Goal: Task Accomplishment & Management: Manage account settings

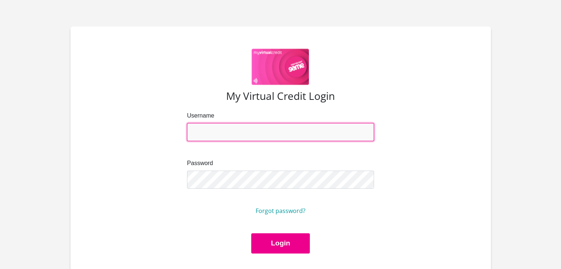
drag, startPoint x: 0, startPoint y: 0, endPoint x: 220, endPoint y: 136, distance: 258.7
click at [220, 136] on input "Username" at bounding box center [280, 132] width 187 height 18
type input "prashik.ramdin@gmail.com"
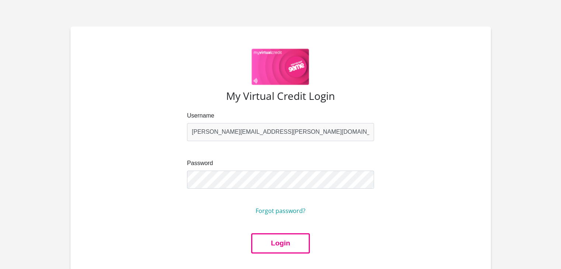
click at [266, 240] on button "Login" at bounding box center [280, 244] width 58 height 20
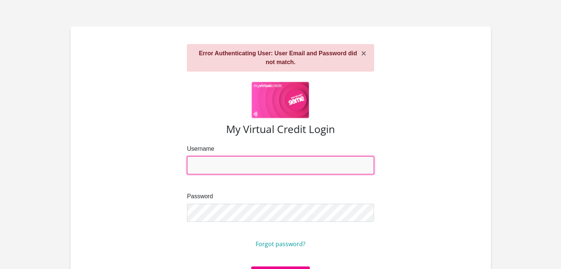
click at [207, 165] on input "Username" at bounding box center [280, 166] width 187 height 18
type input "[PERSON_NAME][EMAIL_ADDRESS][PERSON_NAME][DOMAIN_NAME]"
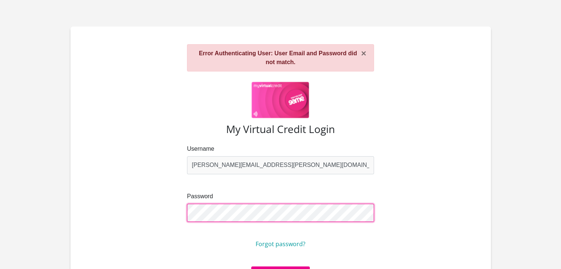
scroll to position [37, 0]
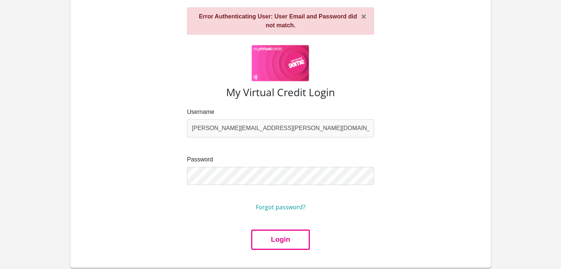
click at [267, 235] on button "Login" at bounding box center [280, 240] width 58 height 20
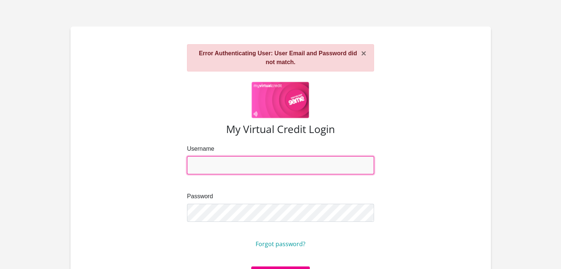
click at [227, 169] on input "Username" at bounding box center [280, 166] width 187 height 18
drag, startPoint x: 269, startPoint y: 166, endPoint x: 242, endPoint y: 164, distance: 27.4
click at [242, 164] on input "prashik.ramdin@cocre8.com" at bounding box center [280, 166] width 187 height 18
type input "[PERSON_NAME][EMAIL_ADDRESS][PERSON_NAME][DOMAIN_NAME]"
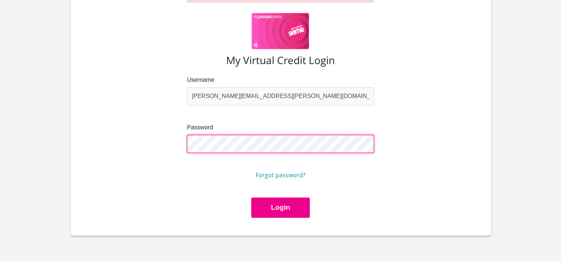
scroll to position [74, 0]
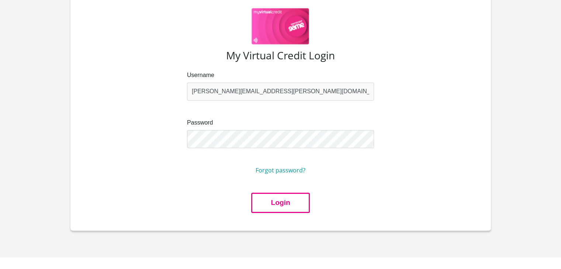
click at [263, 204] on button "Login" at bounding box center [280, 203] width 58 height 20
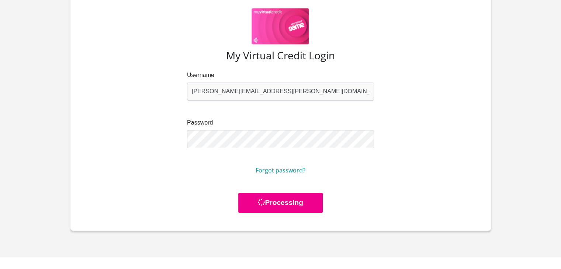
scroll to position [0, 0]
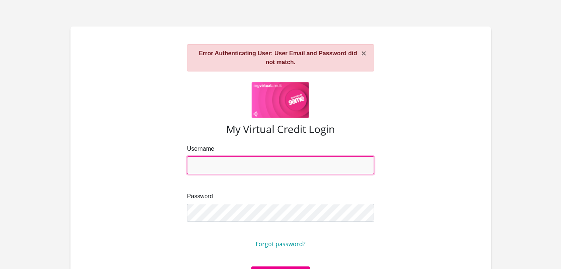
click at [219, 165] on input "Username" at bounding box center [280, 166] width 187 height 18
type input "[PERSON_NAME][EMAIL_ADDRESS][PERSON_NAME][DOMAIN_NAME]"
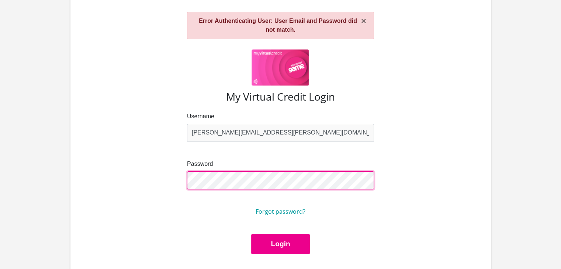
scroll to position [74, 0]
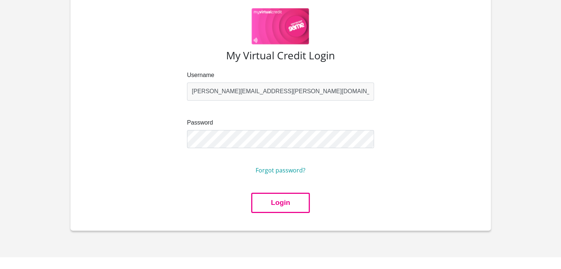
click at [264, 198] on button "Login" at bounding box center [280, 203] width 58 height 20
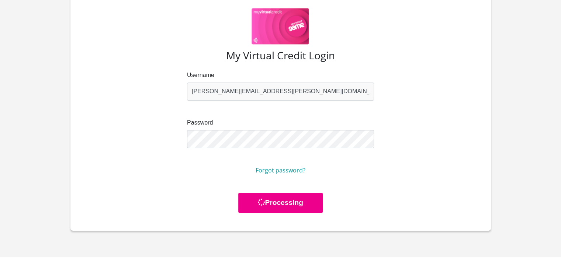
scroll to position [0, 0]
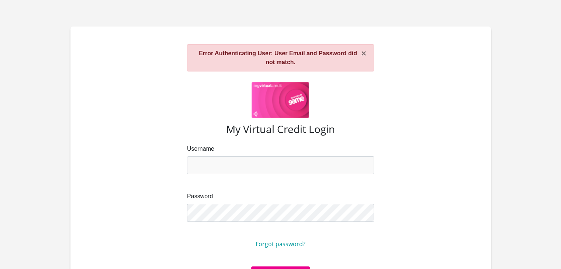
scroll to position [74, 0]
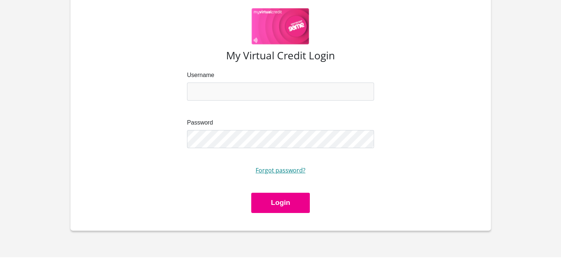
click at [290, 172] on link "Forgot password?" at bounding box center [281, 170] width 50 height 8
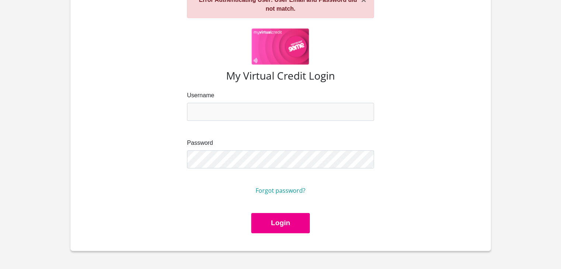
scroll to position [37, 0]
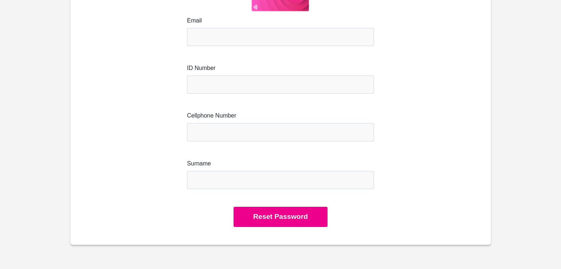
scroll to position [37, 0]
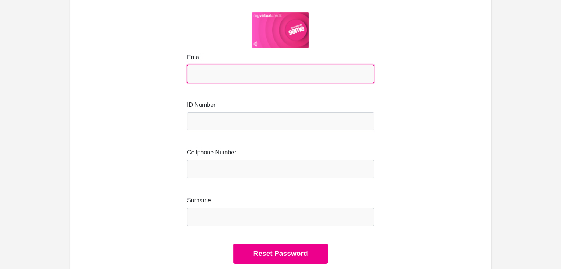
click at [228, 73] on input "Email" at bounding box center [280, 74] width 187 height 18
type input "[PERSON_NAME][EMAIL_ADDRESS][PERSON_NAME][DOMAIN_NAME]"
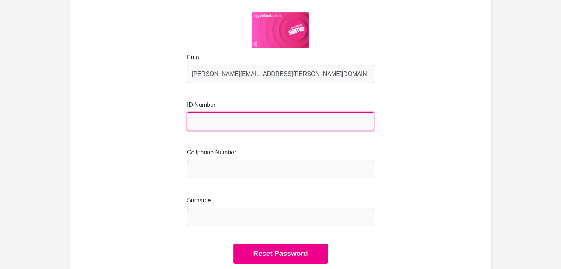
click at [239, 125] on input "text" at bounding box center [280, 122] width 187 height 18
type input "8607175272081"
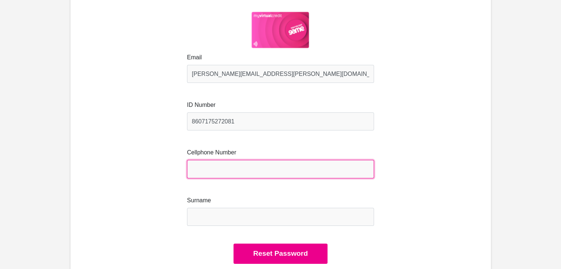
click at [229, 164] on input "Cellphone Number" at bounding box center [280, 169] width 187 height 18
type input "0813707788"
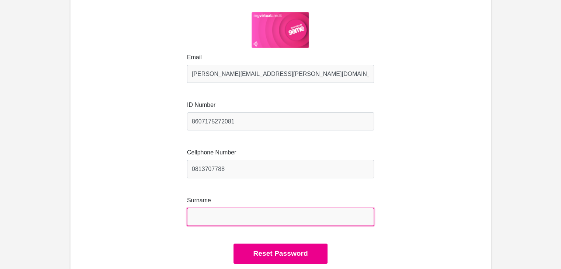
click at [229, 217] on input "Surname" at bounding box center [280, 217] width 187 height 18
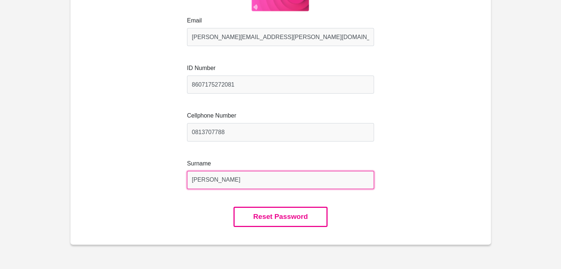
type input "Ramdin"
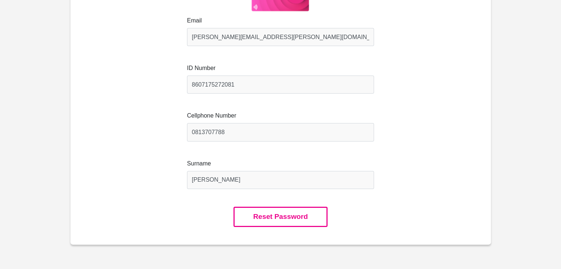
click at [287, 219] on button "Reset Password" at bounding box center [281, 217] width 94 height 20
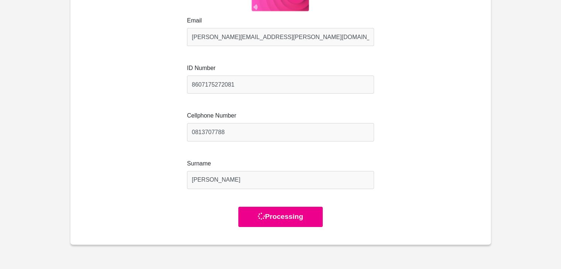
scroll to position [0, 0]
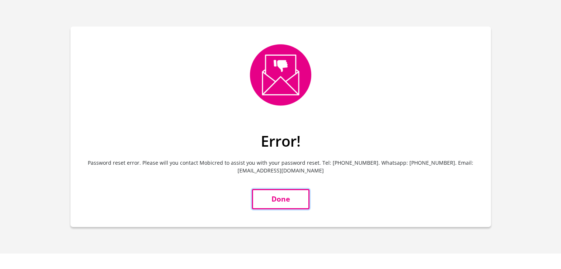
click at [278, 200] on link "Done" at bounding box center [281, 199] width 58 height 20
